Goal: Task Accomplishment & Management: Use online tool/utility

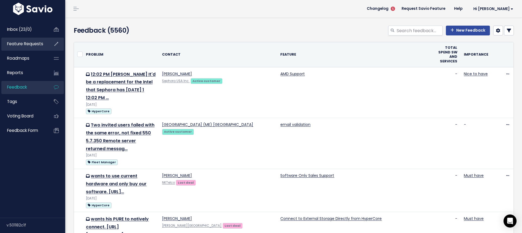
click at [32, 45] on span "Feature Requests" at bounding box center [25, 44] width 36 height 6
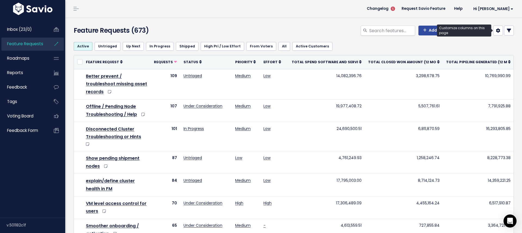
click at [503, 32] on link at bounding box center [499, 31] width 10 height 10
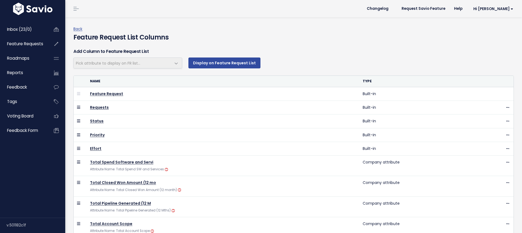
select select
click at [82, 30] on link "Back" at bounding box center [77, 28] width 9 height 5
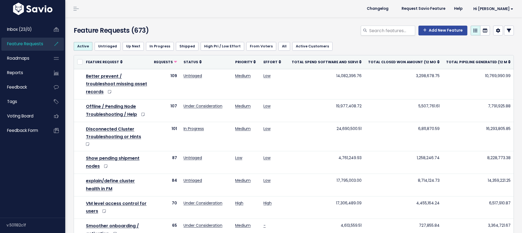
scroll to position [329, 0]
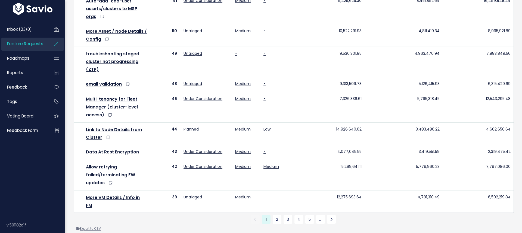
click at [91, 226] on link "Export to CSV" at bounding box center [88, 228] width 24 height 4
